Goal: Navigation & Orientation: Understand site structure

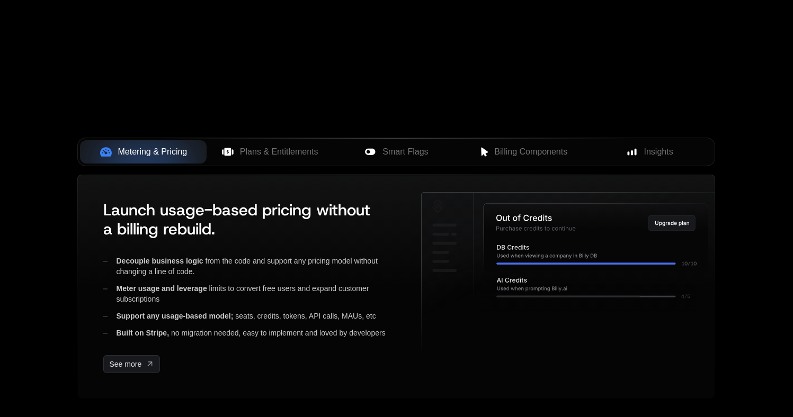
scroll to position [338, 0]
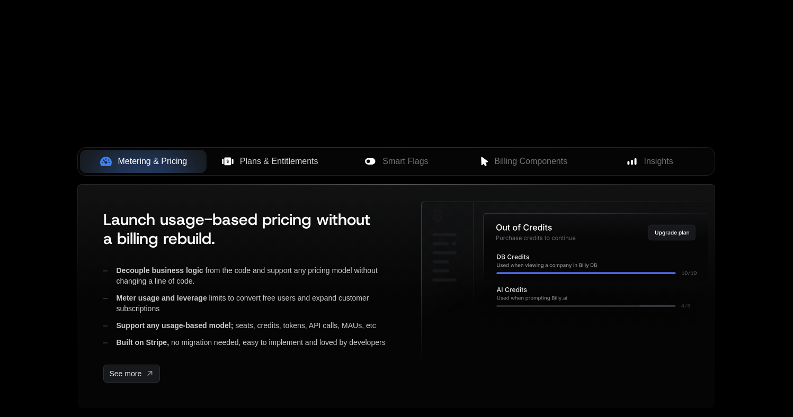
click at [285, 158] on span "Plans & Entitlements" at bounding box center [279, 161] width 78 height 13
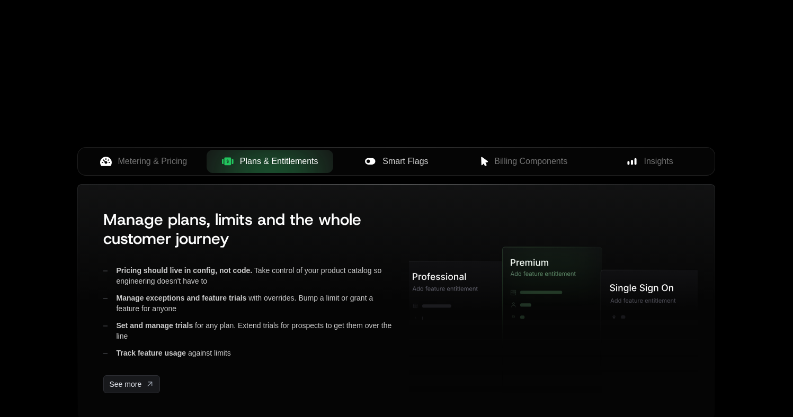
click at [410, 163] on span "Smart Flags" at bounding box center [405, 161] width 46 height 13
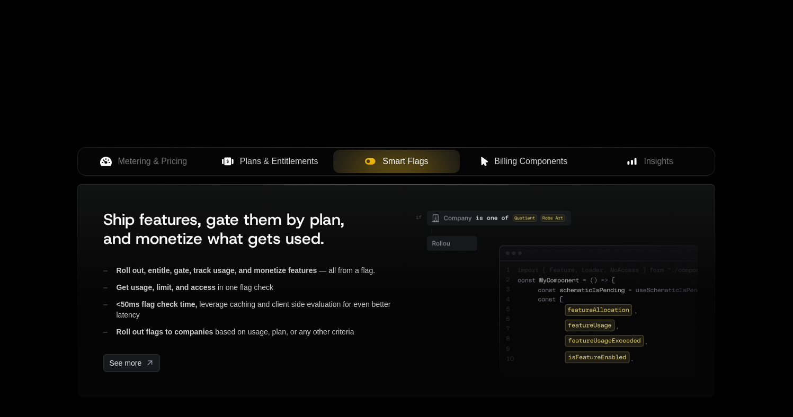
click at [518, 167] on button "Billing Components" at bounding box center [523, 161] width 127 height 23
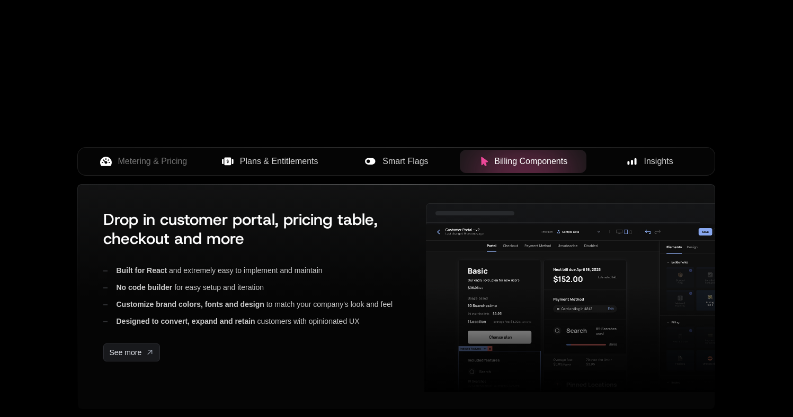
click at [657, 169] on button "Insights" at bounding box center [649, 161] width 127 height 23
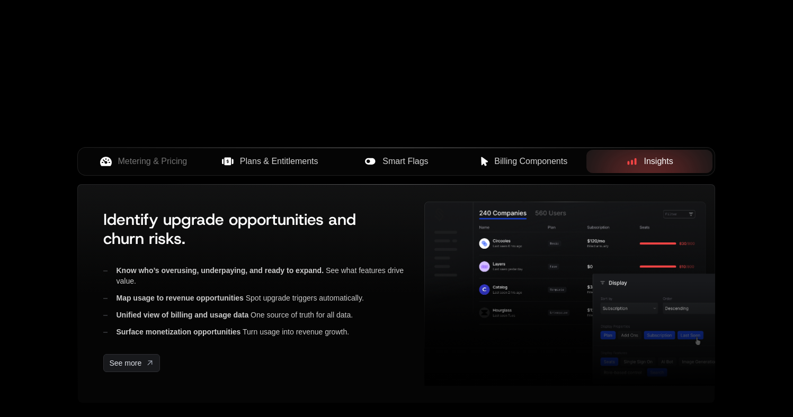
click at [536, 164] on span "Billing Components" at bounding box center [530, 161] width 73 height 13
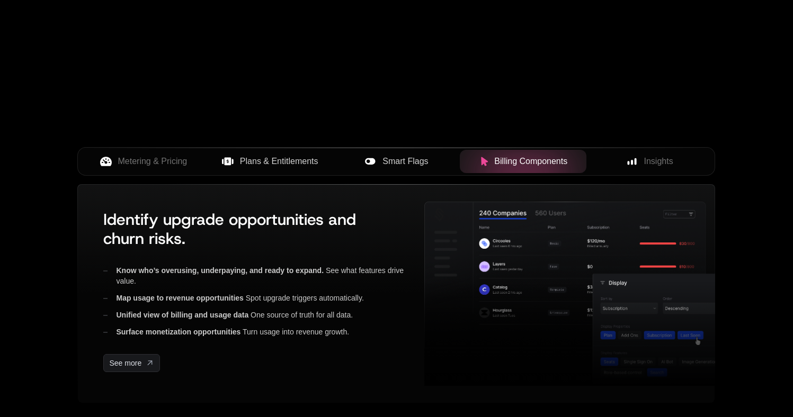
click at [425, 162] on span "Smart Flags" at bounding box center [405, 161] width 46 height 13
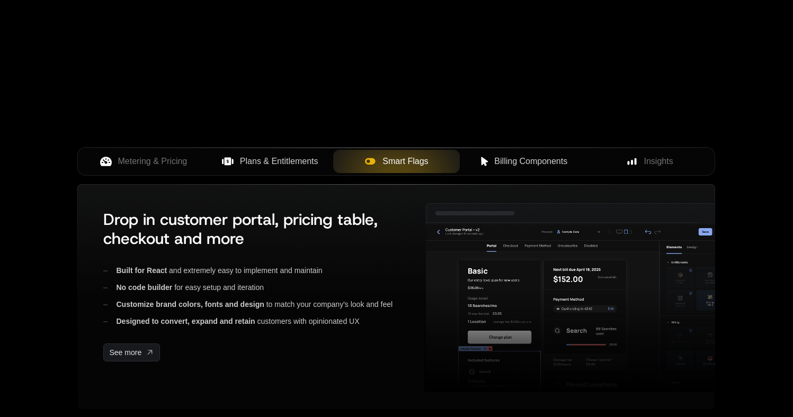
click at [288, 162] on span "Plans & Entitlements" at bounding box center [279, 161] width 78 height 13
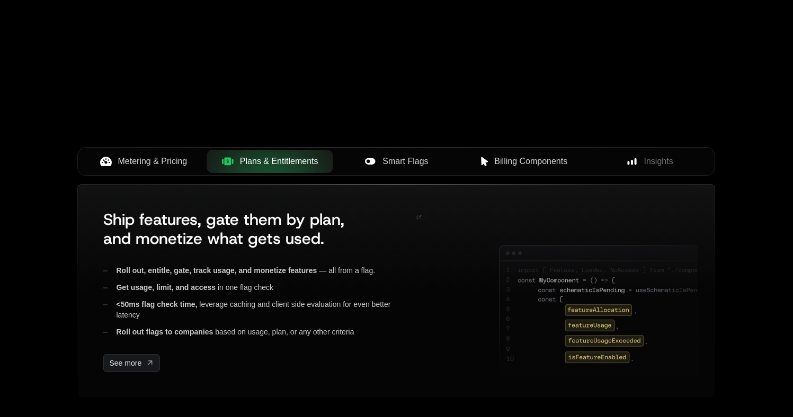
click at [182, 162] on span "Metering & Pricing" at bounding box center [152, 161] width 69 height 13
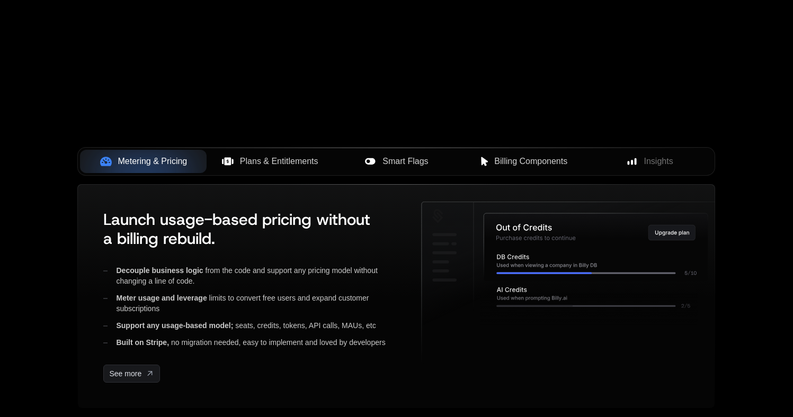
click at [318, 159] on span "Plans & Entitlements" at bounding box center [279, 161] width 78 height 13
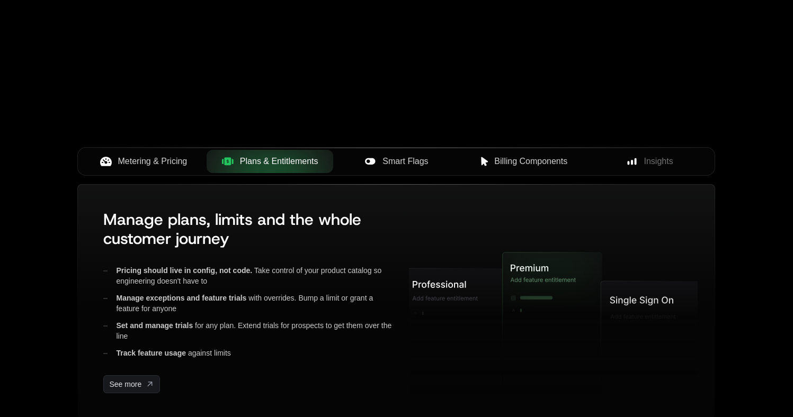
click at [397, 163] on span "Smart Flags" at bounding box center [405, 161] width 46 height 13
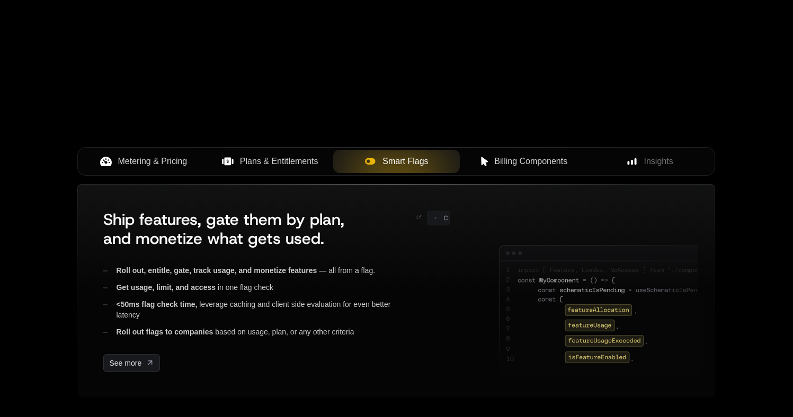
click at [528, 165] on span "Billing Components" at bounding box center [530, 161] width 73 height 13
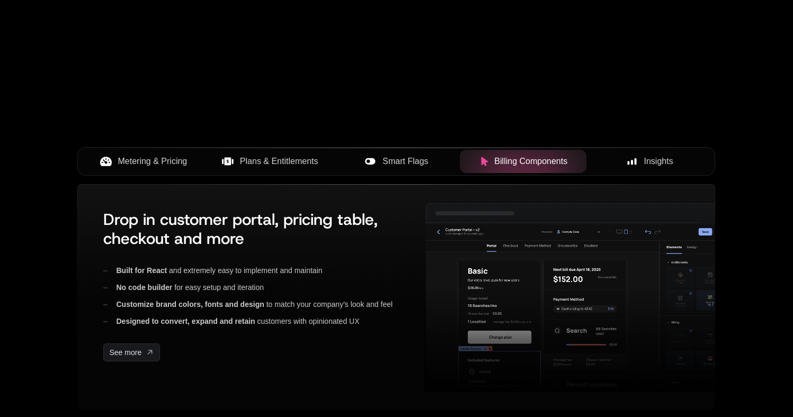
click at [644, 167] on span "Insights" at bounding box center [658, 161] width 29 height 13
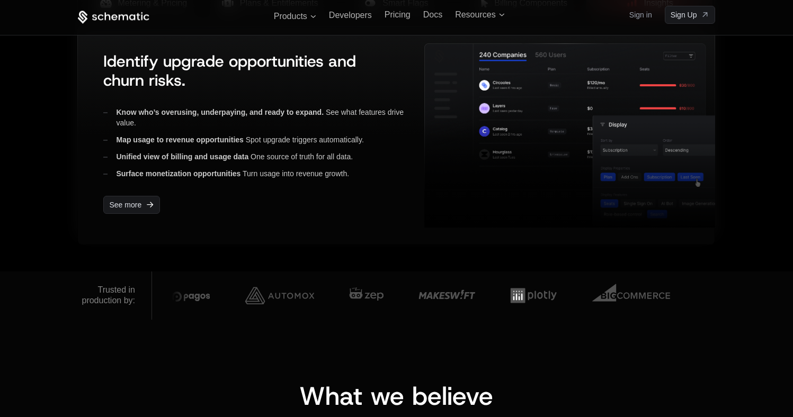
scroll to position [495, 0]
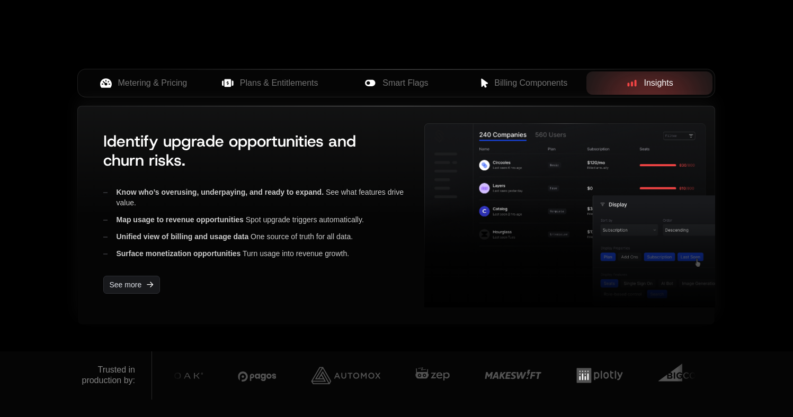
scroll to position [337, 0]
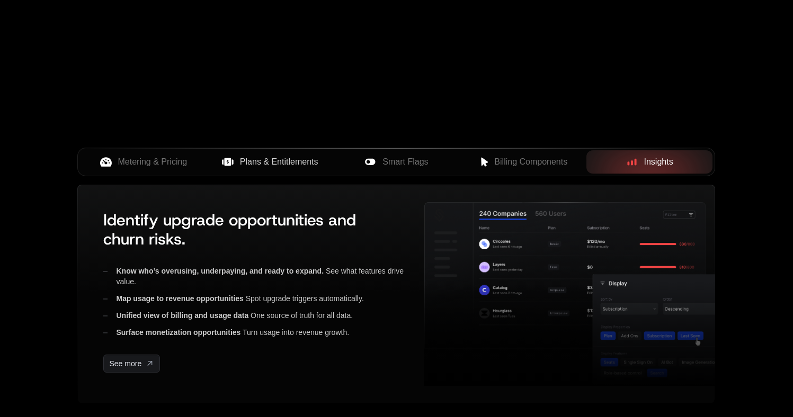
click at [278, 166] on span "Plans & Entitlements" at bounding box center [279, 162] width 78 height 13
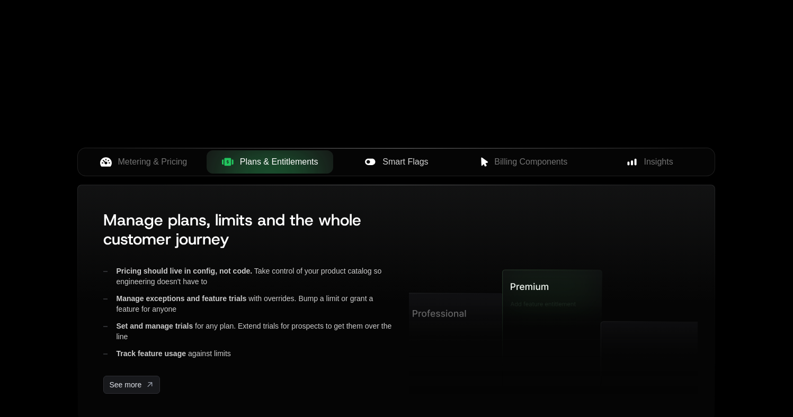
click at [374, 166] on icon at bounding box center [370, 162] width 12 height 12
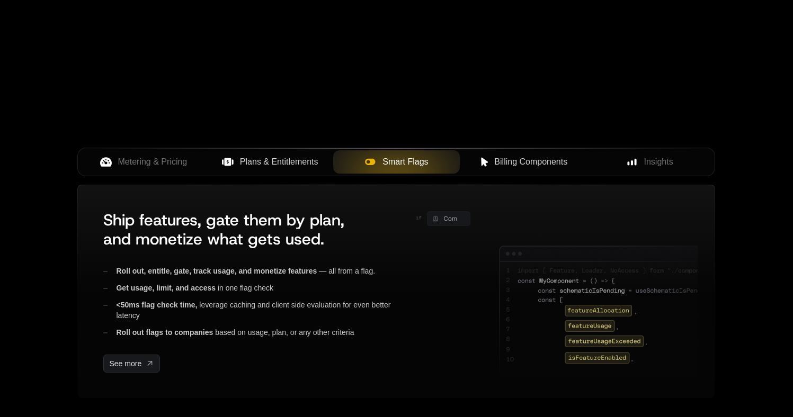
click at [517, 164] on span "Billing Components" at bounding box center [530, 162] width 73 height 13
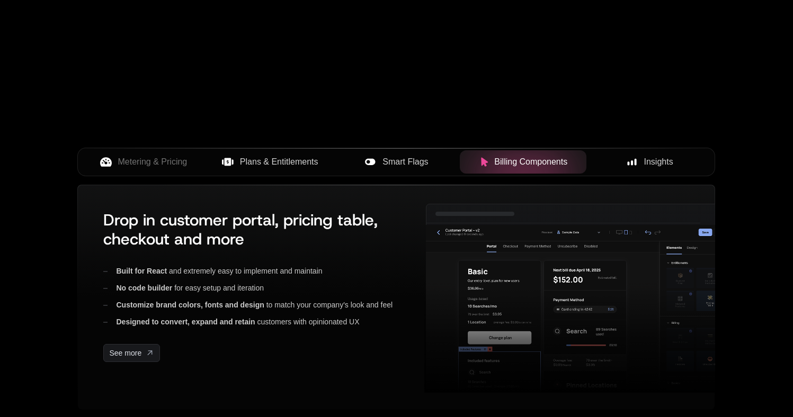
click at [648, 164] on span "Insights" at bounding box center [658, 162] width 29 height 13
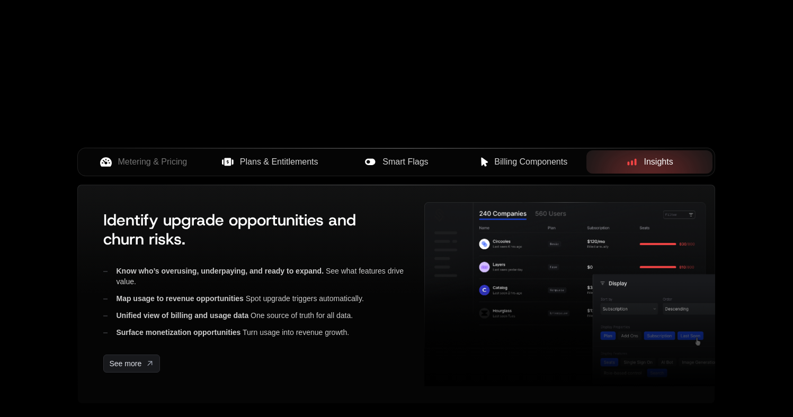
click at [286, 166] on span "Plans & Entitlements" at bounding box center [279, 162] width 78 height 13
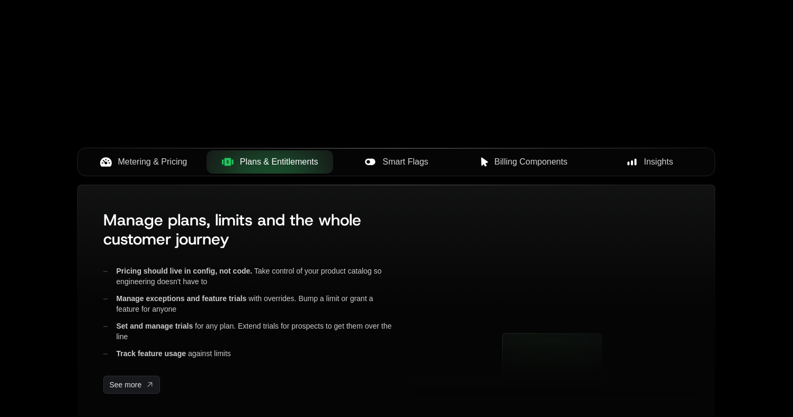
click at [165, 165] on span "Metering & Pricing" at bounding box center [152, 162] width 69 height 13
